Goal: Task Accomplishment & Management: Manage account settings

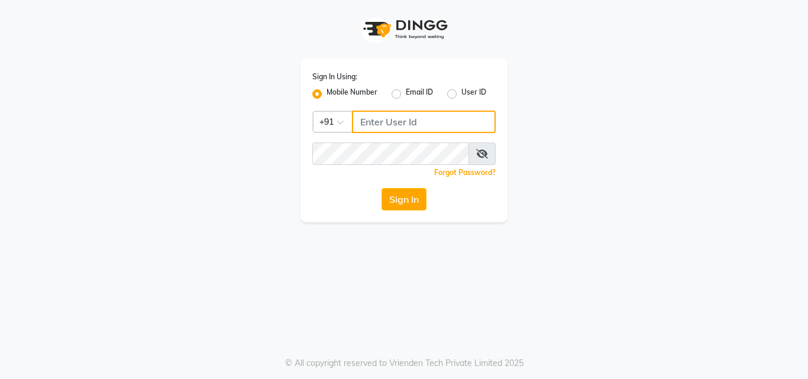
click at [380, 116] on input "Username" at bounding box center [424, 122] width 144 height 22
click at [411, 199] on button "Sign In" at bounding box center [403, 199] width 45 height 22
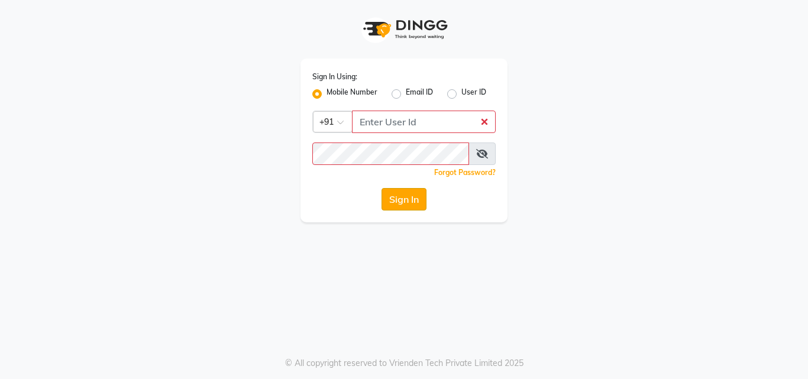
click at [411, 199] on button "Sign In" at bounding box center [403, 199] width 45 height 22
click at [406, 92] on label "Email ID" at bounding box center [419, 94] width 27 height 14
click at [406, 92] on input "Email ID" at bounding box center [410, 91] width 8 height 8
radio input "true"
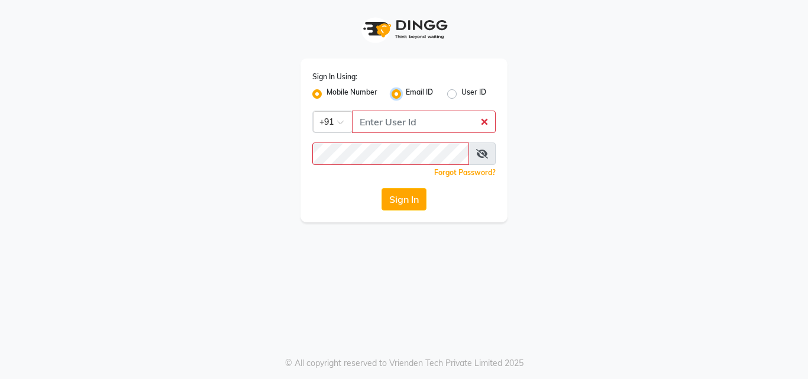
radio input "false"
click at [458, 94] on div "User ID" at bounding box center [466, 94] width 39 height 14
click at [461, 92] on label "User ID" at bounding box center [473, 94] width 25 height 14
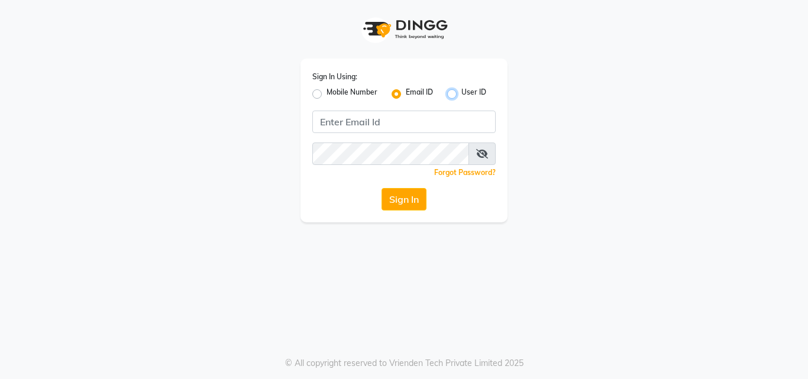
click at [461, 92] on input "User ID" at bounding box center [465, 91] width 8 height 8
radio input "true"
radio input "false"
click at [326, 91] on label "Mobile Number" at bounding box center [351, 94] width 51 height 14
click at [326, 91] on input "Mobile Number" at bounding box center [330, 91] width 8 height 8
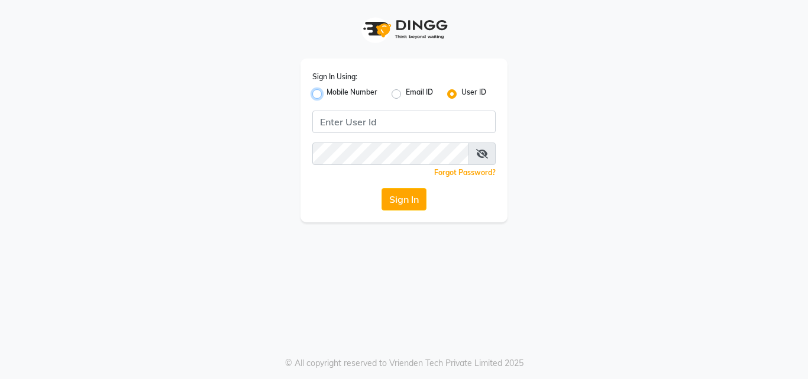
radio input "true"
radio input "false"
